Goal: Register for event/course

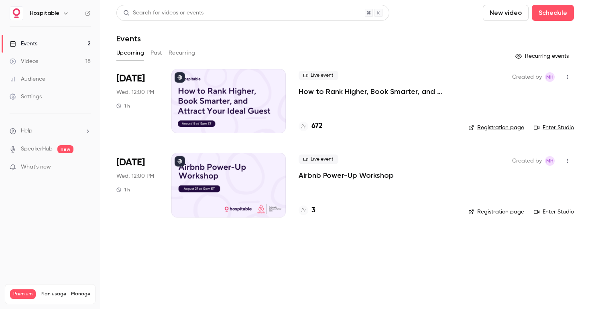
click at [553, 128] on link "Enter Studio" at bounding box center [553, 128] width 40 height 8
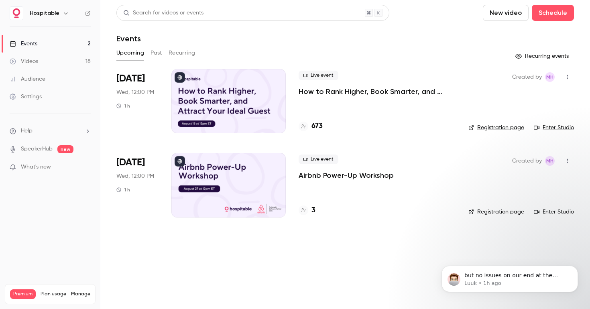
click at [343, 90] on p "How to Rank Higher, Book Smarter, and Attract Your Ideal Guest" at bounding box center [376, 92] width 157 height 10
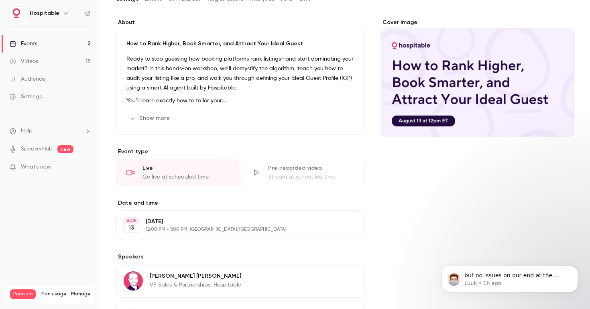
scroll to position [59, 0]
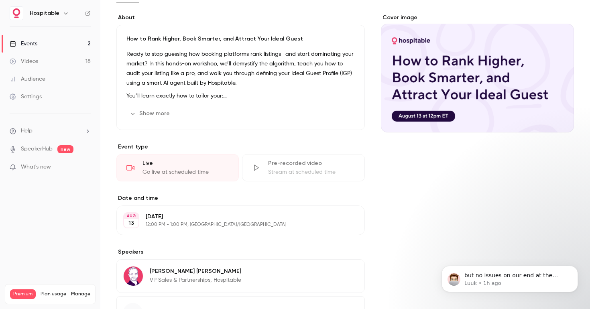
click at [154, 101] on div "How to Rank Higher, Book Smarter, and Attract Your Ideal Guest Ready to stop gu…" at bounding box center [240, 77] width 248 height 105
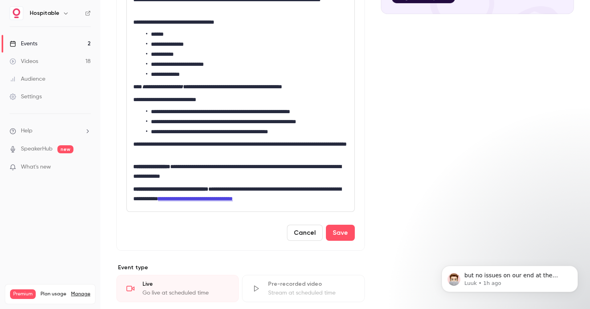
scroll to position [177, 0]
